Goal: Task Accomplishment & Management: Complete application form

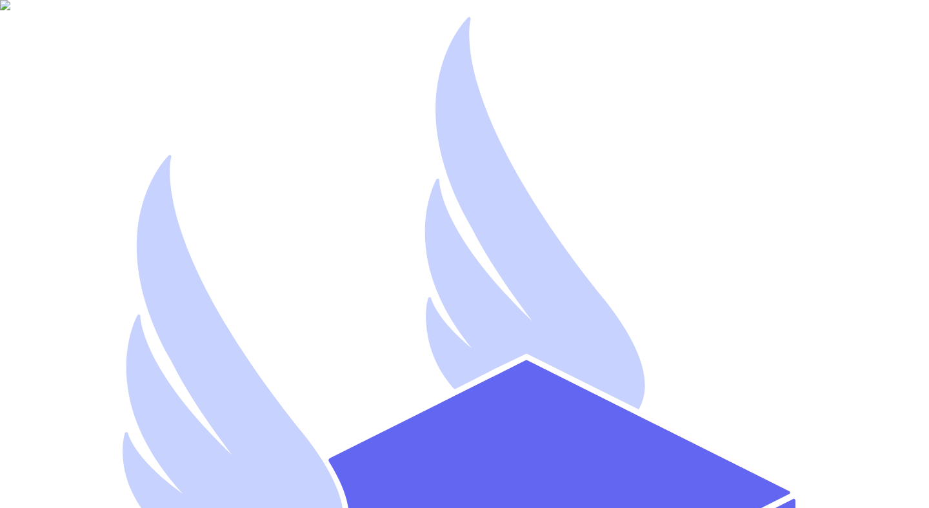
type input "[EMAIL_ADDRESS][DOMAIN_NAME]"
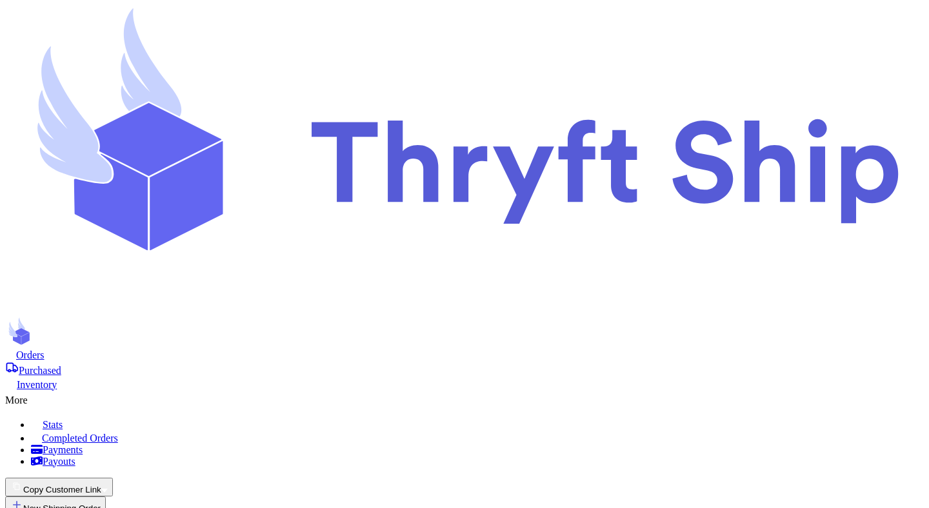
checkbox input "false"
select select "GU"
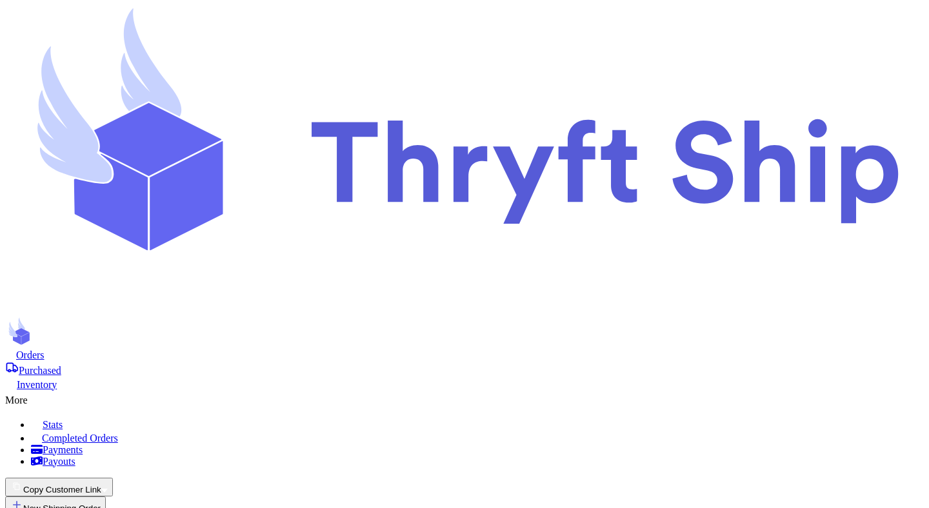
scroll to position [7, 0]
type input "[PERSON_NAME]"
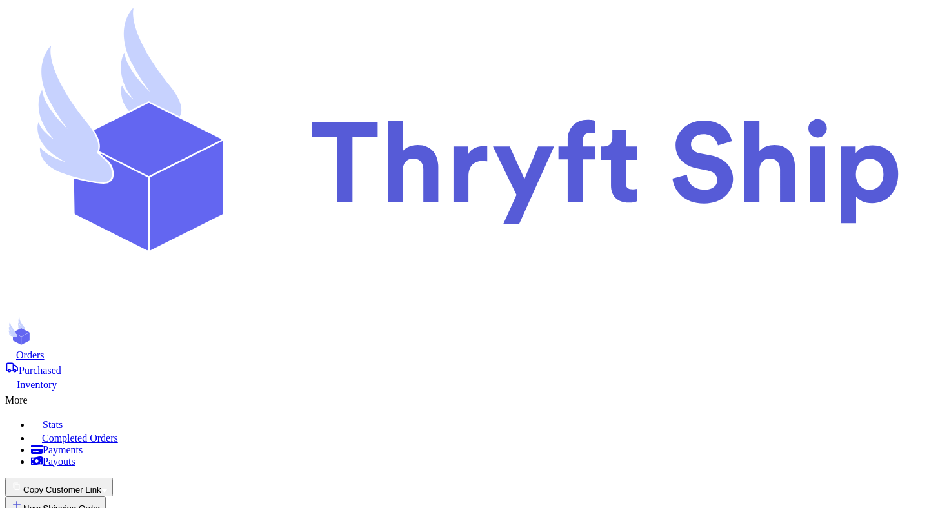
type input "[GEOGRAPHIC_DATA]"
select select "KY"
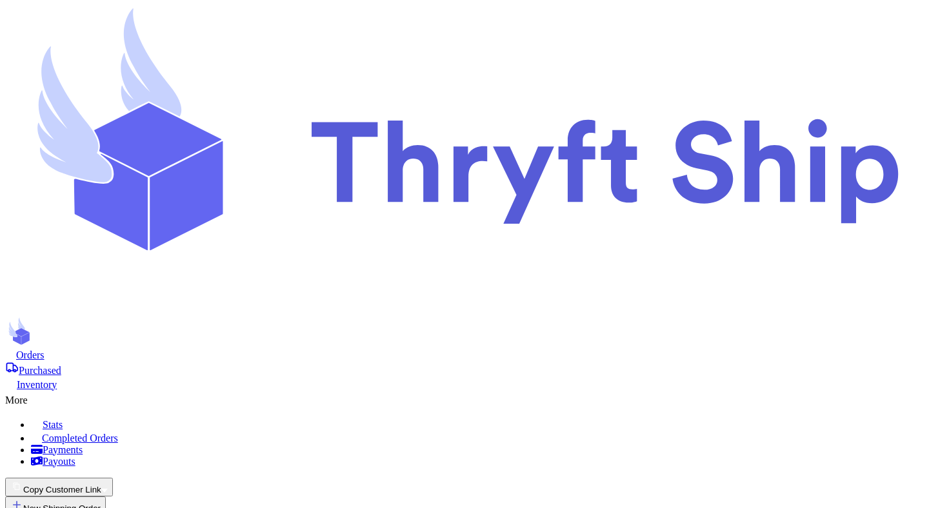
scroll to position [495, 0]
